Goal: Task Accomplishment & Management: Use online tool/utility

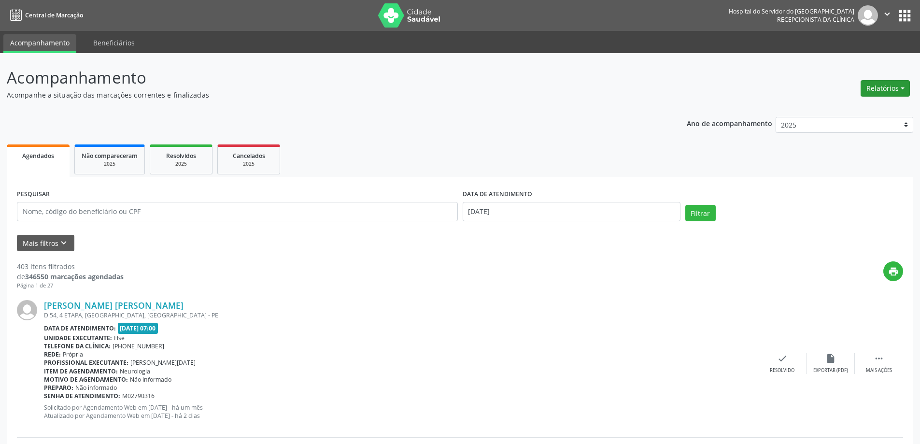
click at [902, 87] on button "Relatórios" at bounding box center [885, 88] width 49 height 16
click at [881, 103] on link "Agendamentos" at bounding box center [859, 109] width 104 height 14
select select "7"
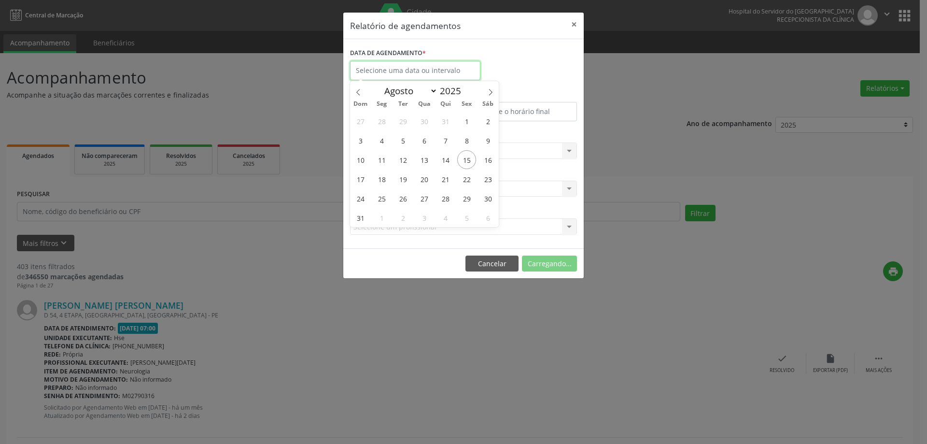
click at [406, 70] on input "text" at bounding box center [415, 70] width 130 height 19
click at [423, 143] on span "6" at bounding box center [424, 140] width 19 height 19
type input "[DATE]"
click at [423, 143] on span "6" at bounding box center [424, 140] width 19 height 19
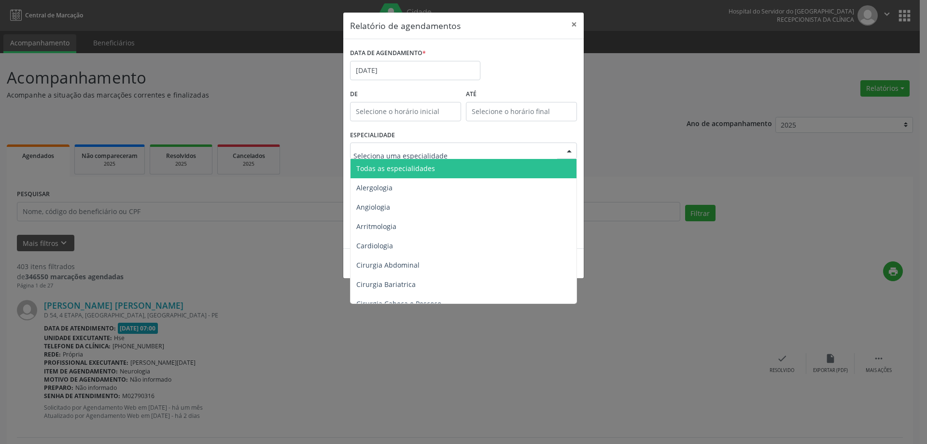
click at [405, 172] on span "Todas as especialidades" at bounding box center [395, 168] width 79 height 9
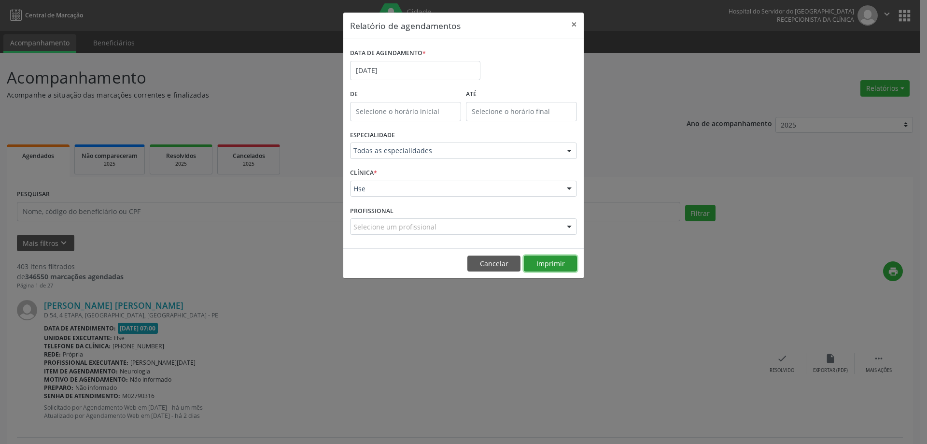
click at [545, 267] on button "Imprimir" at bounding box center [550, 264] width 53 height 16
